Goal: Navigation & Orientation: Understand site structure

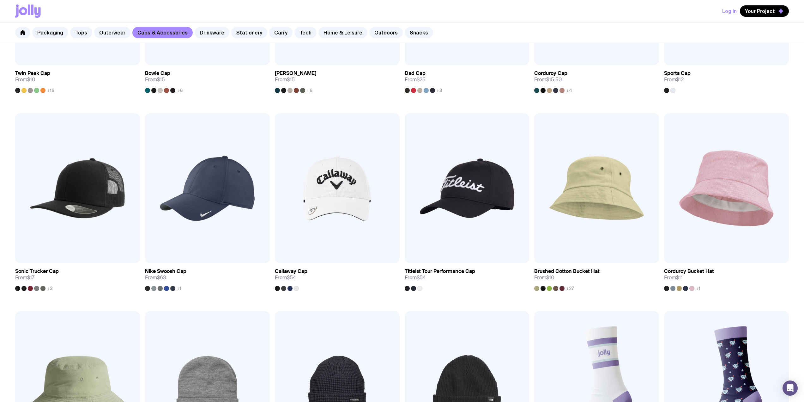
scroll to position [51, 0]
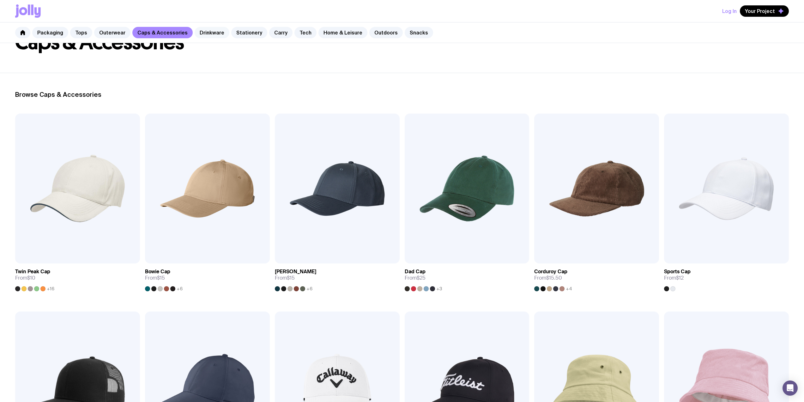
click at [207, 30] on link "Drinkware" at bounding box center [212, 32] width 35 height 11
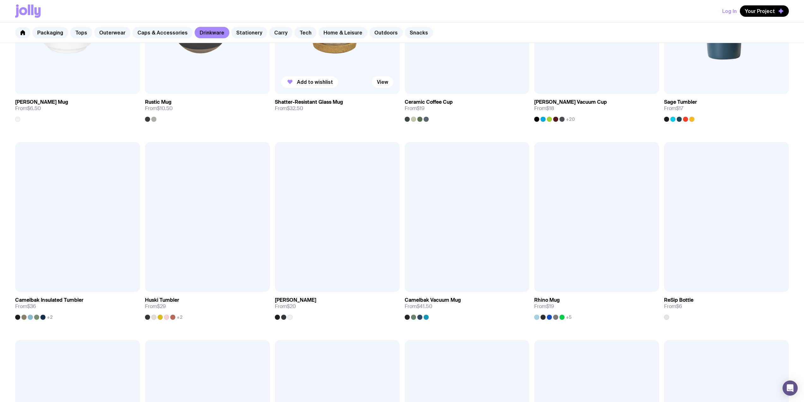
scroll to position [84, 0]
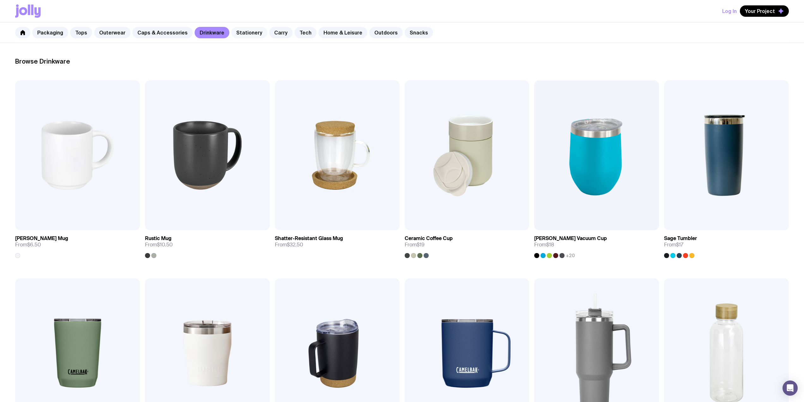
click at [245, 35] on link "Stationery" at bounding box center [249, 32] width 36 height 11
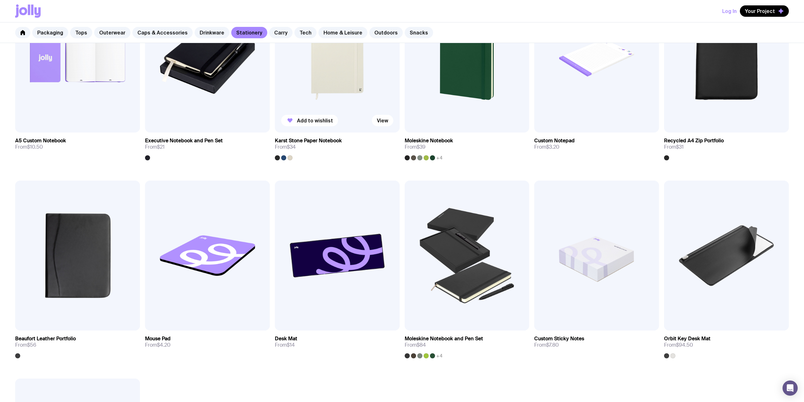
scroll to position [590, 0]
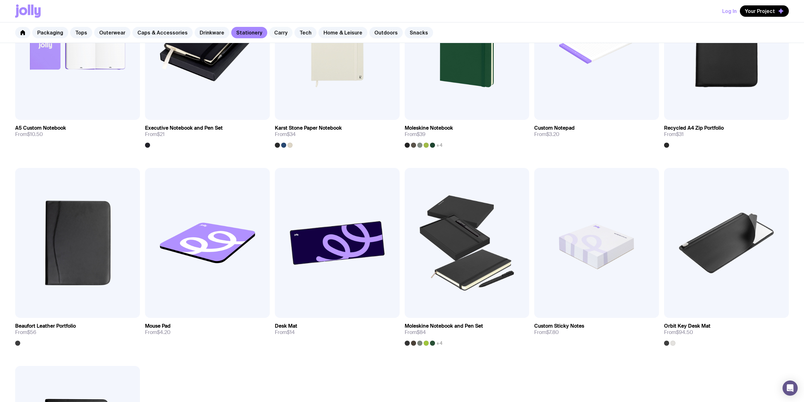
click at [269, 28] on link "Carry" at bounding box center [280, 32] width 23 height 11
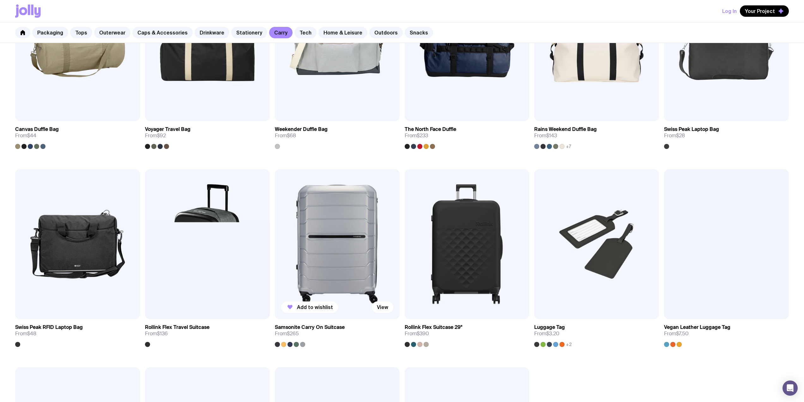
scroll to position [927, 0]
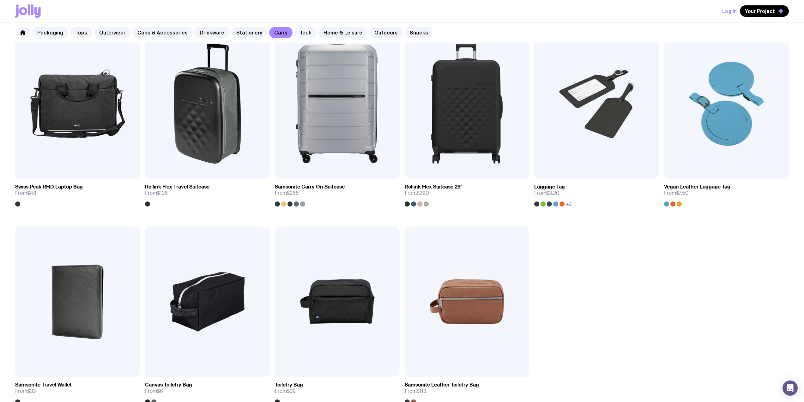
click at [294, 33] on link "Tech" at bounding box center [305, 32] width 22 height 11
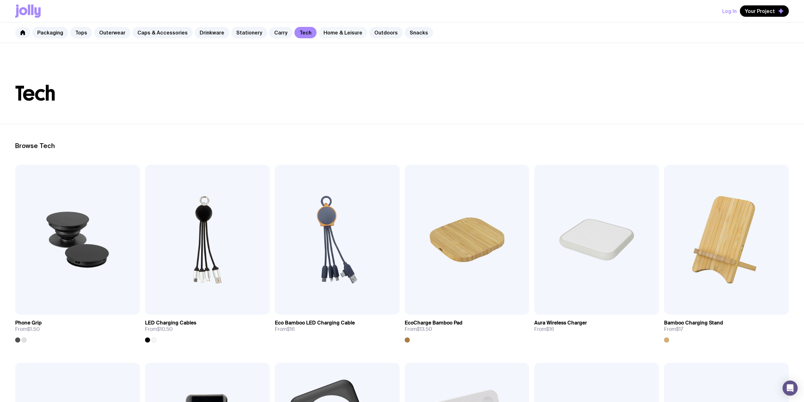
click at [328, 29] on link "Home & Leisure" at bounding box center [342, 32] width 49 height 11
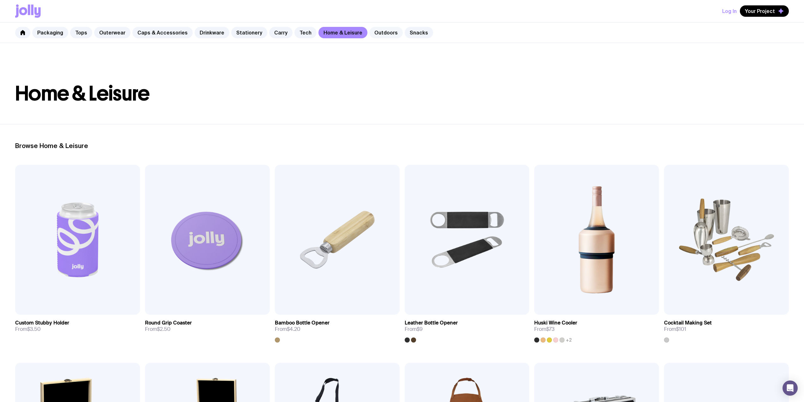
click at [376, 32] on link "Outdoors" at bounding box center [385, 32] width 33 height 11
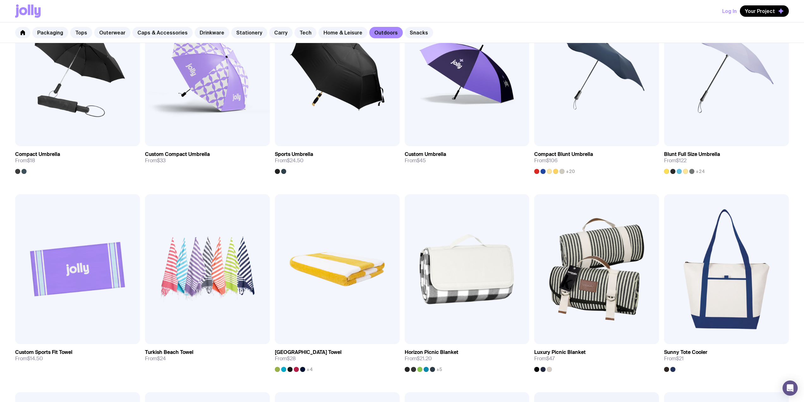
scroll to position [84, 0]
